Goal: Task Accomplishment & Management: Manage account settings

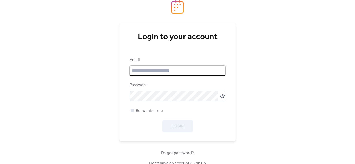
type input "**********"
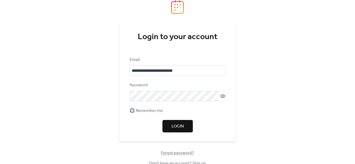
click at [132, 110] on div at bounding box center [132, 110] width 3 height 3
click at [183, 124] on span "Login" at bounding box center [177, 127] width 12 height 6
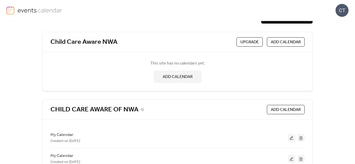
scroll to position [36, 0]
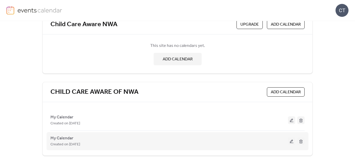
click at [291, 141] on button at bounding box center [291, 142] width 7 height 8
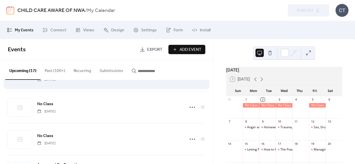
scroll to position [52, 0]
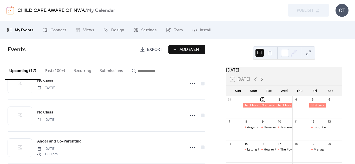
click at [285, 130] on div "Trauma, the Brain, and Relationships: Helping Children Heal" at bounding box center [323, 127] width 86 height 4
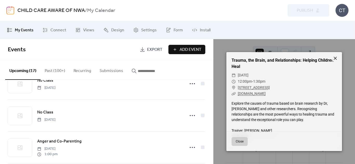
click at [335, 56] on icon at bounding box center [335, 58] width 6 height 6
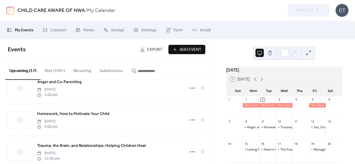
scroll to position [156, 0]
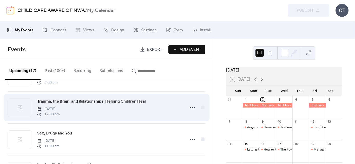
click at [112, 109] on div "Trauma, the Brain, and Relationships: Helping Children Heal [DATE] 12:00 pm" at bounding box center [109, 107] width 144 height 19
click at [60, 101] on span "Trauma, the Brain, and Relationships: Helping Children Heal" at bounding box center [91, 102] width 109 height 6
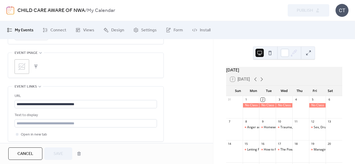
scroll to position [286, 0]
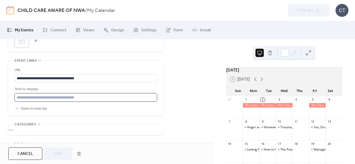
click at [104, 96] on input "text" at bounding box center [86, 97] width 142 height 8
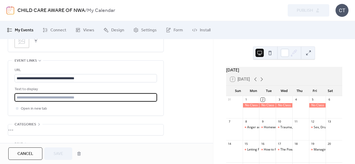
type input "**********"
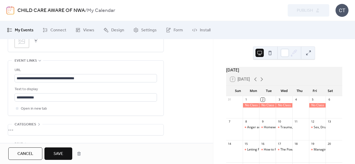
click at [56, 155] on span "Save" at bounding box center [58, 154] width 10 height 6
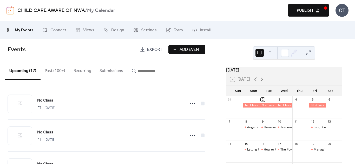
click at [254, 130] on div "Anger and Co-Parenting" at bounding box center [264, 127] width 35 height 4
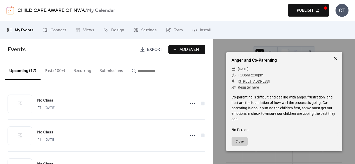
click at [335, 60] on icon at bounding box center [335, 58] width 6 height 6
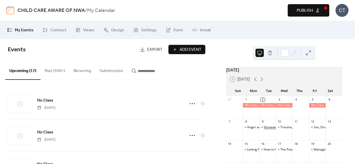
click at [270, 130] on div "Homework, How to Motivate Your Child" at bounding box center [291, 127] width 57 height 4
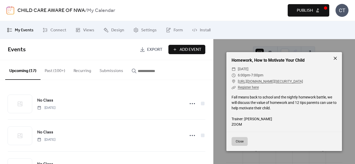
click at [334, 56] on icon at bounding box center [335, 58] width 6 height 6
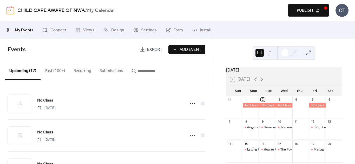
click at [284, 130] on div "Trauma, the Brain, and Relationships: Helping Children Heal" at bounding box center [323, 127] width 86 height 4
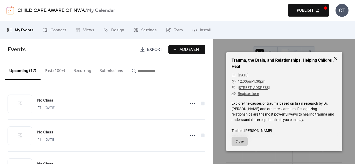
click at [334, 57] on icon at bounding box center [335, 58] width 6 height 6
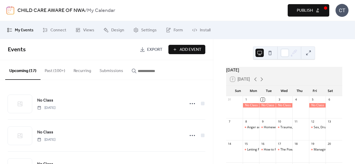
click at [301, 6] on button "Publish" at bounding box center [308, 10] width 42 height 12
